Goal: Transaction & Acquisition: Purchase product/service

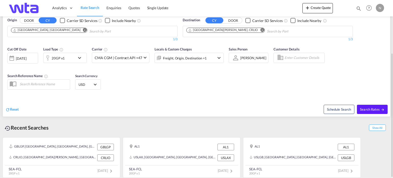
scroll to position [50, 0]
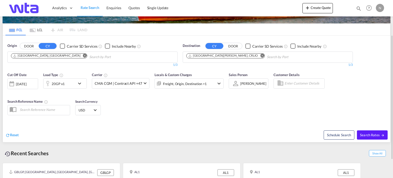
click at [83, 54] on md-icon "Remove" at bounding box center [85, 56] width 4 height 4
click at [29, 46] on button "DOOR" at bounding box center [29, 46] width 18 height 6
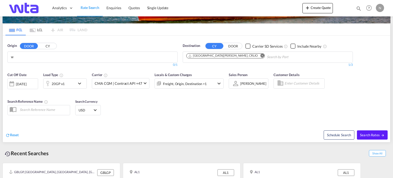
click at [24, 57] on body "Analytics Reports Dashboard Rate Search Enquiries Quotes" at bounding box center [196, 89] width 393 height 178
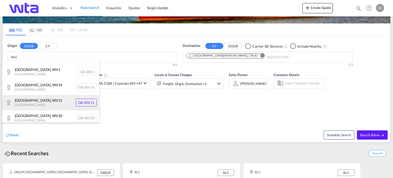
scroll to position [61, 0]
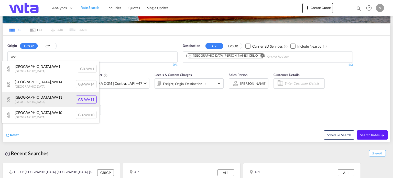
type input "wv1"
click at [52, 98] on div "[GEOGRAPHIC_DATA] , WV11 [GEOGRAPHIC_DATA] [GEOGRAPHIC_DATA]-WV11" at bounding box center [50, 99] width 97 height 15
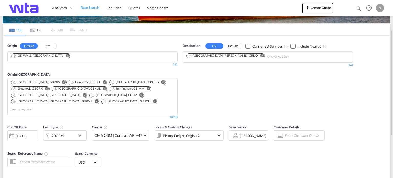
click at [260, 56] on md-icon "Remove" at bounding box center [262, 56] width 4 height 4
click at [188, 54] on body "Analytics Reports Dashboard Rate Search Enquiries Quotes" at bounding box center [196, 89] width 393 height 178
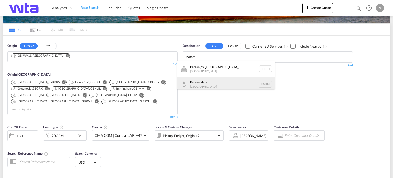
scroll to position [3, 0]
type input "batam"
click at [198, 80] on div "[GEOGRAPHIC_DATA] [GEOGRAPHIC_DATA] IDBTM" at bounding box center [225, 80] width 97 height 15
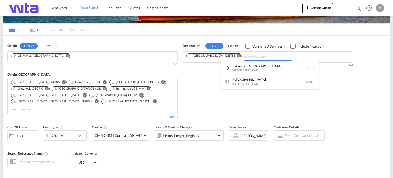
scroll to position [0, 0]
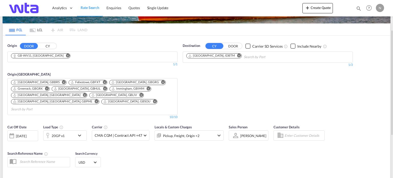
click at [79, 132] on md-icon "icon-chevron-down" at bounding box center [81, 135] width 9 height 6
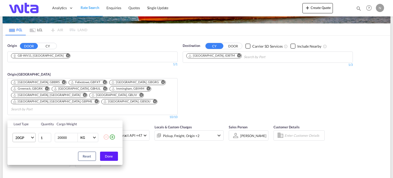
click at [32, 137] on span "Choose: \a20GP" at bounding box center [32, 137] width 3 height 3
click at [26, 142] on md-option "40HC" at bounding box center [28, 141] width 35 height 12
click at [105, 155] on button "Done" at bounding box center [109, 155] width 18 height 9
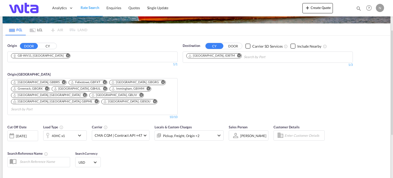
click at [95, 160] on span "Select Currency: $ USDUnited States Dollar" at bounding box center [95, 161] width 3 height 3
click at [102, 140] on input "search" at bounding box center [116, 140] width 75 height 5
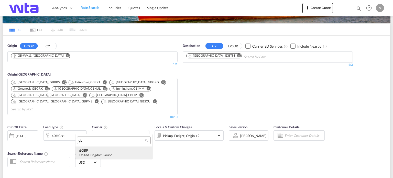
type input "gb"
click at [92, 151] on div "£ GBP [GEOGRAPHIC_DATA] Pound" at bounding box center [113, 152] width 69 height 9
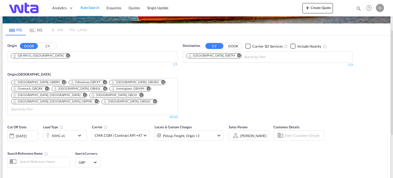
scroll to position [101, 0]
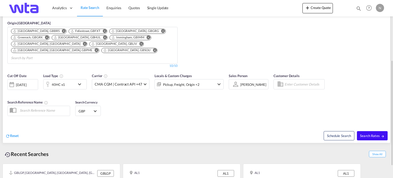
click at [370, 134] on span "Search Rates" at bounding box center [372, 136] width 25 height 4
type input "WV11 to IDBTM / [DATE]"
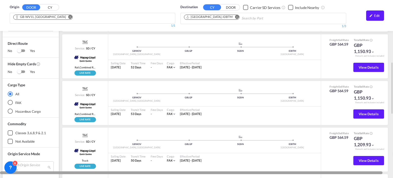
scroll to position [221, 0]
